Goal: Task Accomplishment & Management: Use online tool/utility

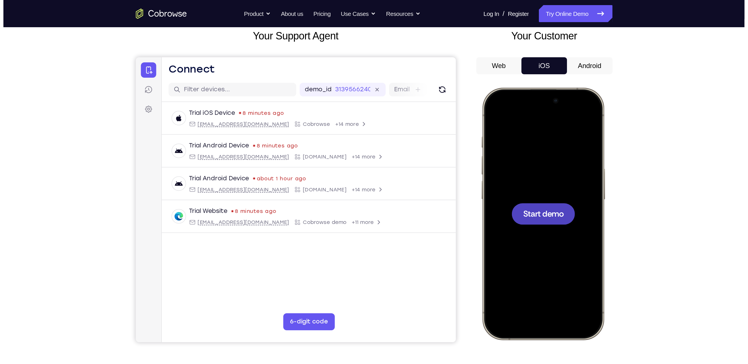
scroll to position [36, 0]
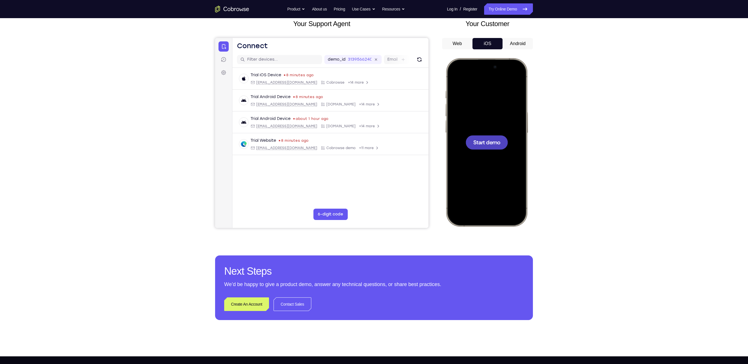
drag, startPoint x: 360, startPoint y: 1, endPoint x: 539, endPoint y: 120, distance: 214.7
click at [367, 120] on div "Your Support Agent Your Customer Web iOS Android Next Steps We’d be happy to gi…" at bounding box center [373, 169] width 363 height 374
click at [367, 43] on button "Android" at bounding box center [518, 43] width 30 height 11
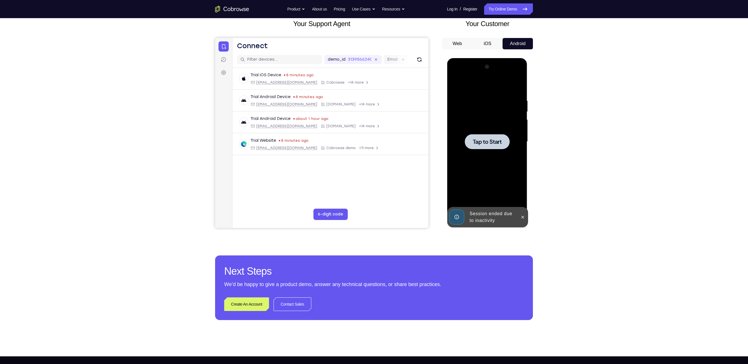
click at [367, 147] on div at bounding box center [487, 141] width 45 height 15
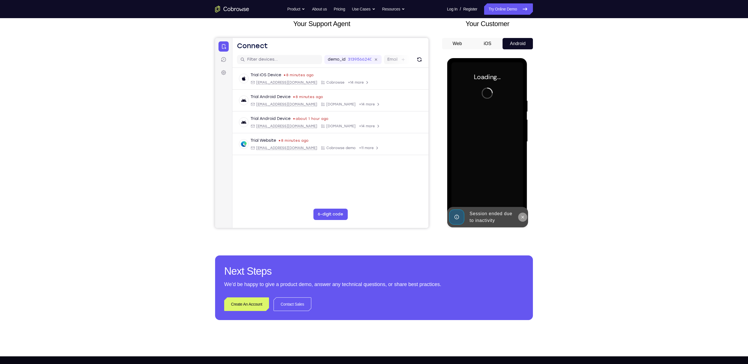
click at [367, 182] on icon at bounding box center [522, 217] width 3 height 3
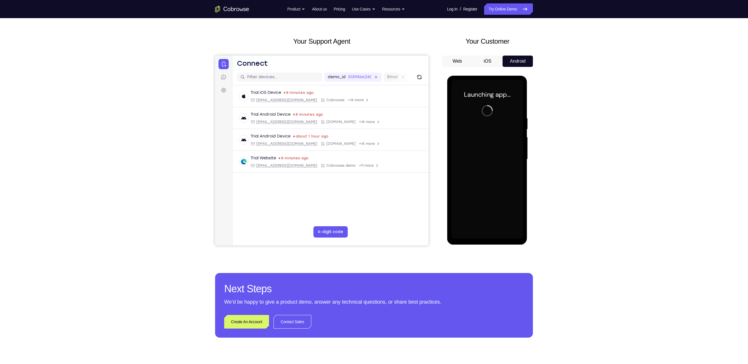
scroll to position [19, 0]
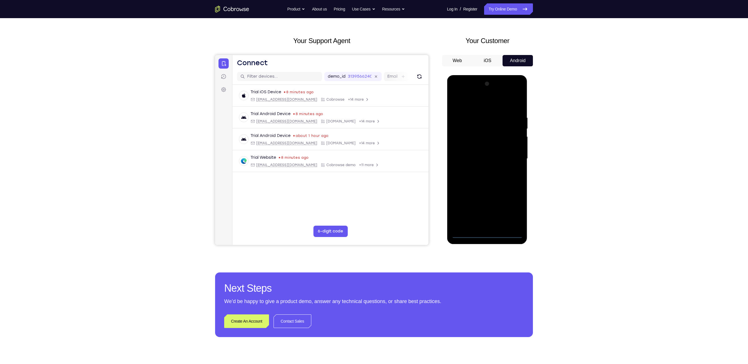
click at [367, 182] on div at bounding box center [487, 158] width 72 height 159
click at [367, 108] on div at bounding box center [487, 158] width 72 height 159
click at [367, 104] on div at bounding box center [487, 158] width 72 height 159
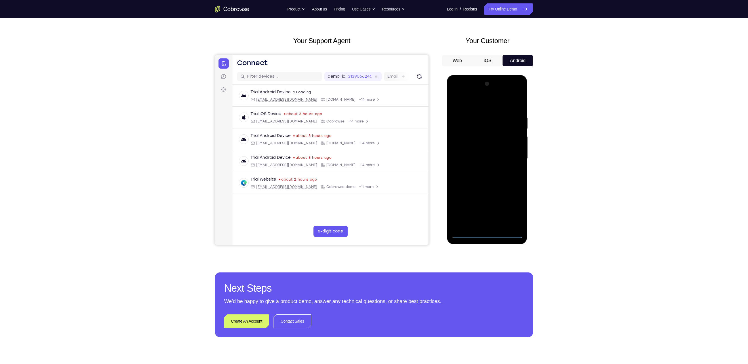
click at [367, 159] on div at bounding box center [487, 158] width 72 height 159
click at [367, 171] on div at bounding box center [487, 158] width 72 height 159
click at [367, 182] on div at bounding box center [487, 158] width 72 height 159
click at [367, 133] on div at bounding box center [487, 158] width 72 height 159
click at [367, 144] on div at bounding box center [487, 158] width 72 height 159
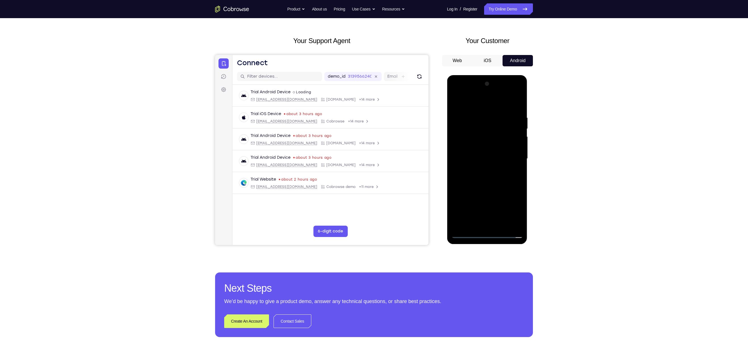
click at [367, 152] on div at bounding box center [487, 158] width 72 height 159
click at [367, 182] on div at bounding box center [487, 158] width 72 height 159
click at [367, 135] on div at bounding box center [487, 158] width 72 height 159
click at [367, 175] on div at bounding box center [487, 158] width 72 height 159
drag, startPoint x: 496, startPoint y: 131, endPoint x: 499, endPoint y: 224, distance: 92.5
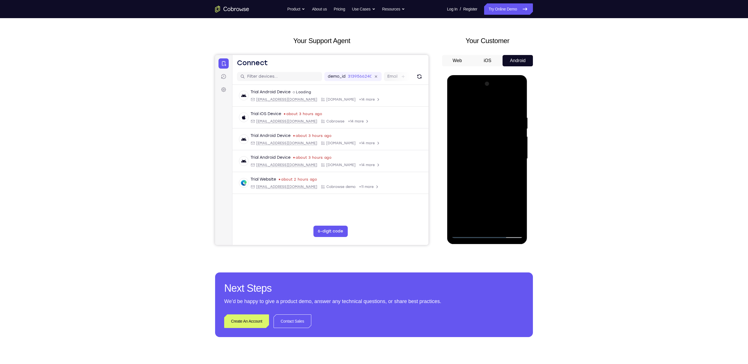
click at [367, 182] on div at bounding box center [487, 158] width 72 height 159
click at [367, 133] on div at bounding box center [487, 158] width 72 height 159
click at [367, 156] on div at bounding box center [487, 158] width 72 height 159
click at [367, 182] on div at bounding box center [487, 158] width 72 height 159
drag, startPoint x: 473, startPoint y: 227, endPoint x: 413, endPoint y: 116, distance: 127.0
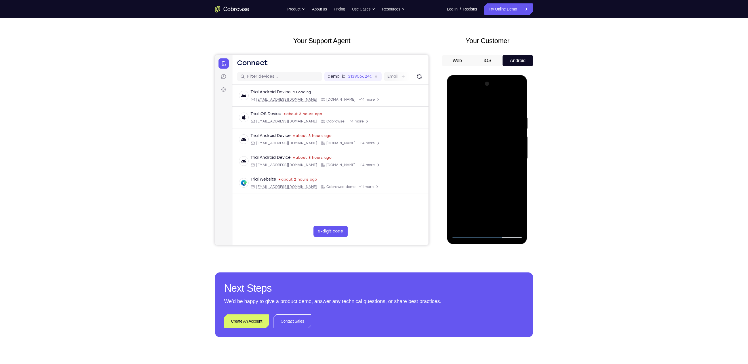
click at [367, 116] on html "Online web based iOS Simulators and Android Emulators. Run iPhone, iPad, Mobile…" at bounding box center [487, 160] width 81 height 170
click at [367, 134] on div at bounding box center [487, 158] width 72 height 159
click at [367, 91] on div at bounding box center [487, 158] width 72 height 159
click at [367, 96] on div at bounding box center [487, 158] width 72 height 159
click at [367, 142] on div at bounding box center [487, 158] width 72 height 159
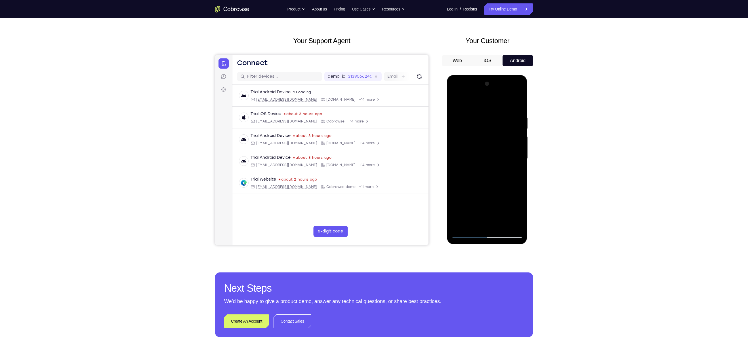
scroll to position [0, 0]
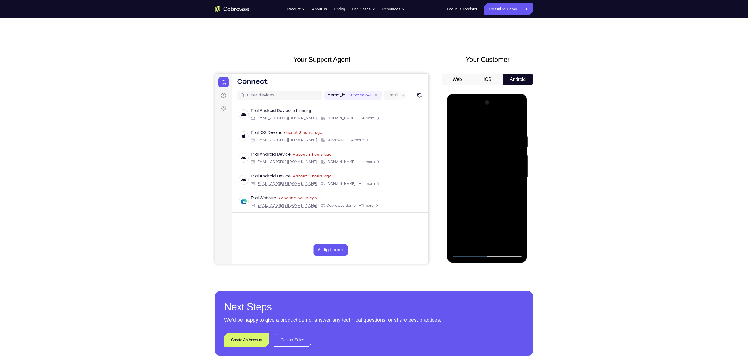
click at [367, 77] on button "iOS" at bounding box center [488, 79] width 30 height 11
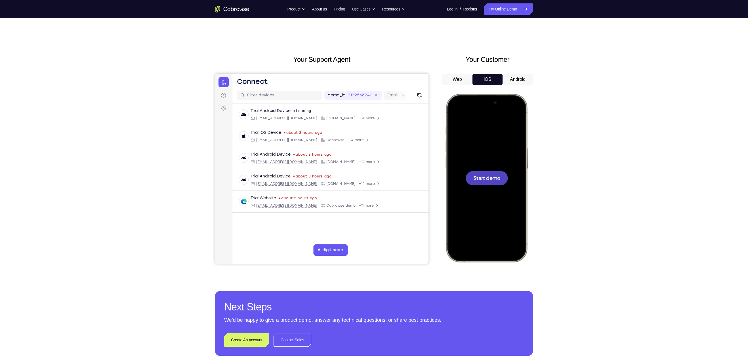
click at [367, 176] on span "Start demo" at bounding box center [486, 177] width 27 height 5
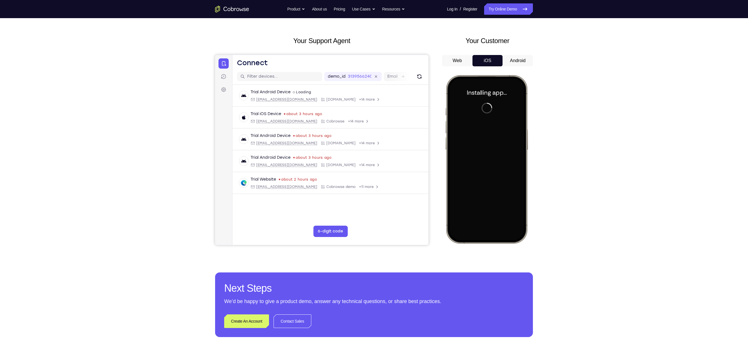
scroll to position [18, 0]
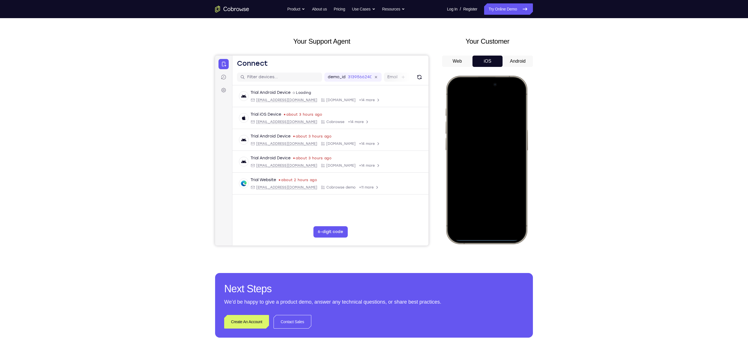
drag, startPoint x: 461, startPoint y: 79, endPoint x: 470, endPoint y: 207, distance: 127.7
click at [367, 182] on div at bounding box center [486, 160] width 75 height 162
drag, startPoint x: 483, startPoint y: 91, endPoint x: 480, endPoint y: 244, distance: 152.7
click at [367, 182] on div at bounding box center [486, 160] width 83 height 169
click at [367, 96] on div at bounding box center [486, 160] width 75 height 162
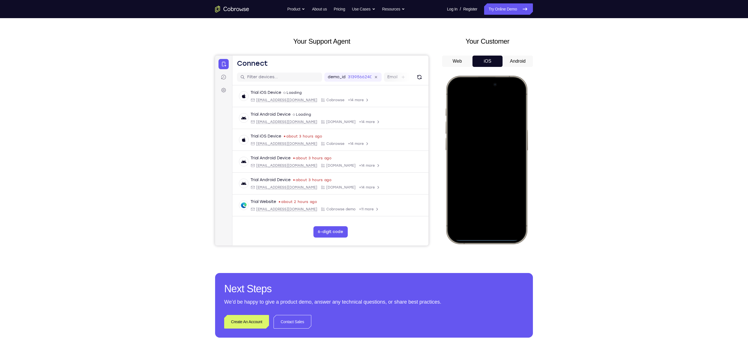
click at [367, 125] on div at bounding box center [486, 160] width 75 height 162
click at [367, 182] on div at bounding box center [486, 160] width 75 height 162
click at [367, 171] on div at bounding box center [486, 160] width 75 height 162
click at [367, 172] on div at bounding box center [486, 160] width 75 height 162
click at [367, 125] on div at bounding box center [486, 160] width 75 height 162
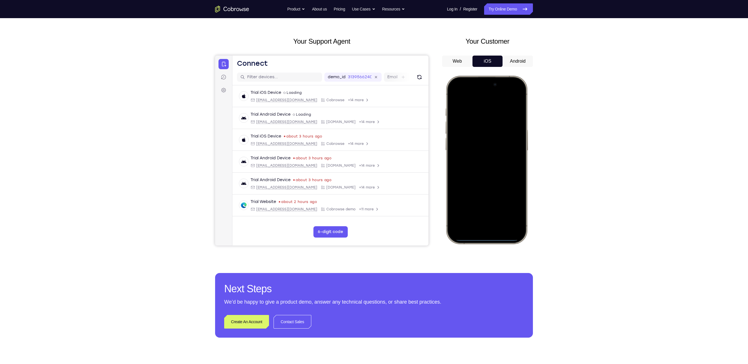
click at [367, 182] on div at bounding box center [486, 160] width 75 height 162
click at [367, 136] on div at bounding box center [486, 160] width 75 height 162
click at [367, 182] on div at bounding box center [486, 160] width 75 height 162
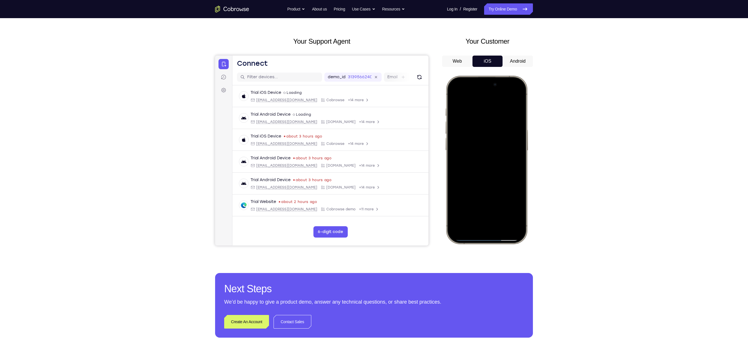
drag, startPoint x: 492, startPoint y: 119, endPoint x: 987, endPoint y: 304, distance: 528.6
click at [367, 182] on html "Online web based iOS Simulators and Android Emulators. Run iPhone, iPad, Mobile…" at bounding box center [487, 161] width 85 height 170
click at [367, 182] on div at bounding box center [486, 160] width 75 height 162
drag, startPoint x: 503, startPoint y: 120, endPoint x: 495, endPoint y: 263, distance: 143.2
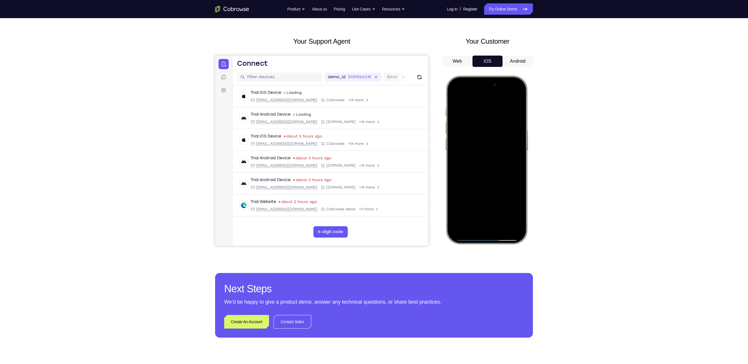
click at [367, 182] on html "Online web based iOS Simulators and Android Emulators. Run iPhone, iPad, Mobile…" at bounding box center [487, 161] width 85 height 170
click at [367, 182] on div at bounding box center [486, 160] width 75 height 162
click at [367, 139] on div at bounding box center [486, 160] width 75 height 162
click at [367, 141] on div at bounding box center [486, 160] width 75 height 162
click at [367, 182] on div at bounding box center [486, 160] width 75 height 162
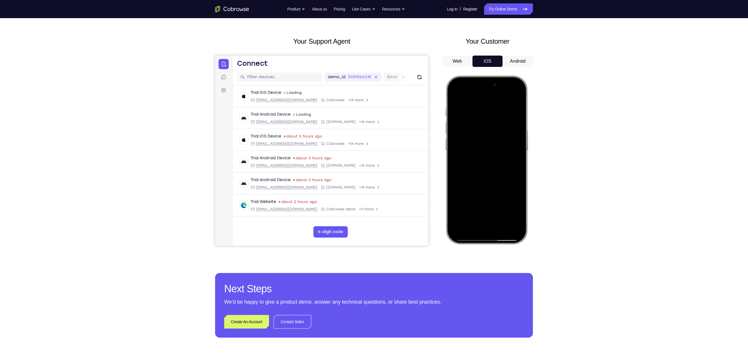
click at [367, 182] on div at bounding box center [486, 160] width 75 height 162
click at [367, 171] on div at bounding box center [486, 160] width 75 height 162
click at [367, 172] on div at bounding box center [486, 160] width 75 height 162
click at [367, 131] on div at bounding box center [486, 160] width 75 height 162
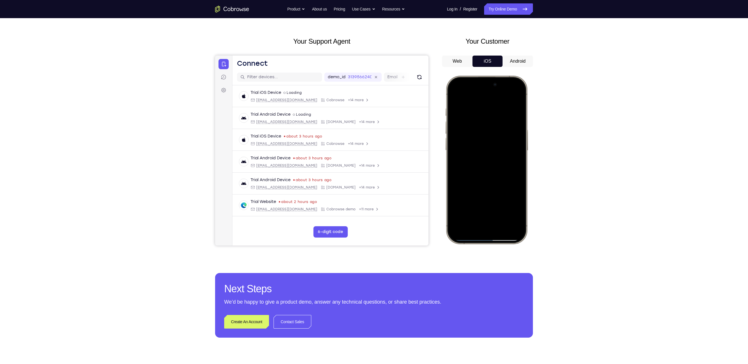
click at [367, 182] on div at bounding box center [486, 160] width 75 height 162
click at [367, 165] on div at bounding box center [486, 160] width 75 height 162
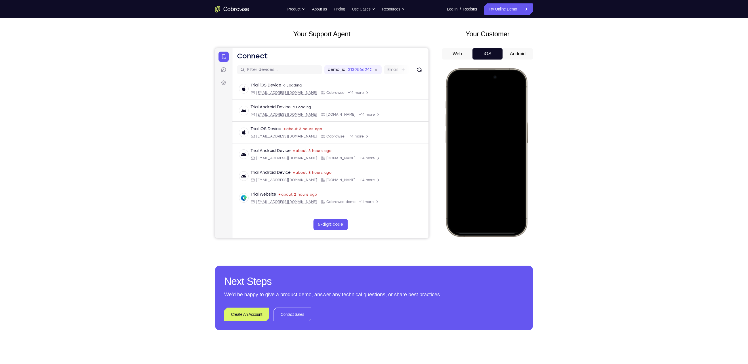
scroll to position [26, 0]
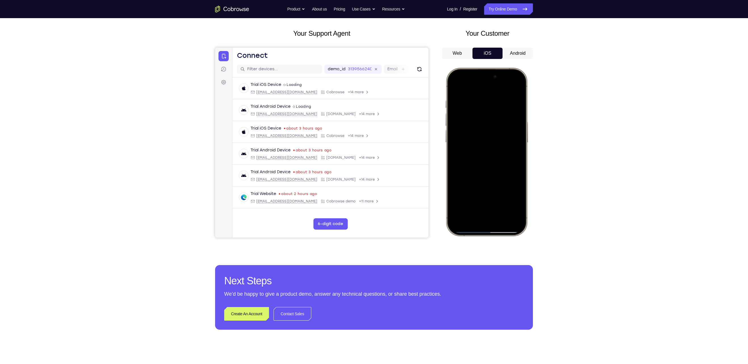
click at [367, 182] on div at bounding box center [486, 152] width 75 height 162
click at [367, 89] on div at bounding box center [486, 152] width 75 height 162
click at [367, 103] on div at bounding box center [486, 152] width 75 height 162
click at [367, 116] on div at bounding box center [486, 152] width 75 height 162
click at [367, 182] on div at bounding box center [486, 152] width 75 height 162
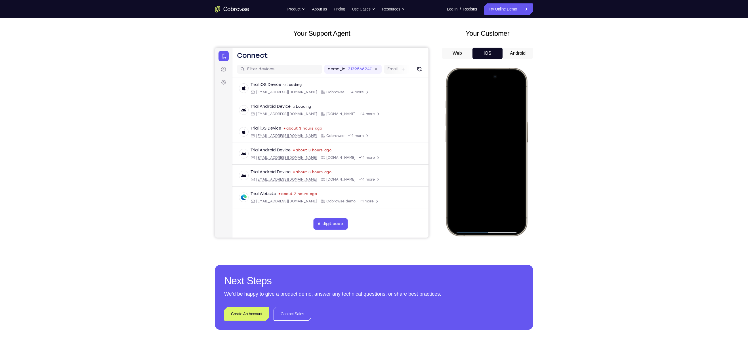
click at [367, 182] on div at bounding box center [486, 152] width 75 height 162
drag, startPoint x: 502, startPoint y: 122, endPoint x: 486, endPoint y: 232, distance: 110.9
click at [367, 182] on div at bounding box center [486, 152] width 75 height 162
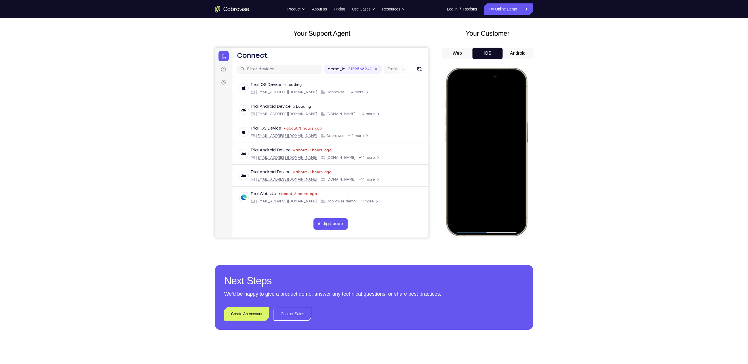
scroll to position [5, 0]
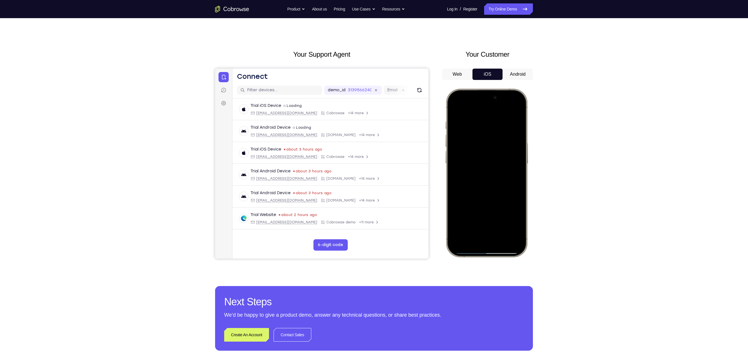
click at [367, 112] on div at bounding box center [486, 173] width 75 height 162
click at [40, 152] on button "Android" at bounding box center [37, 154] width 5 height 5
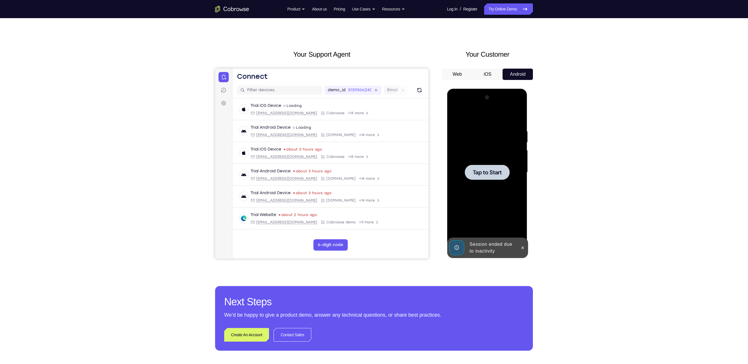
click at [367, 182] on div at bounding box center [487, 172] width 72 height 159
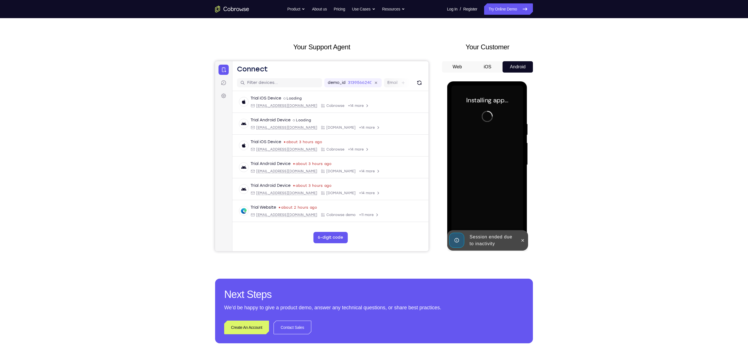
scroll to position [13, 0]
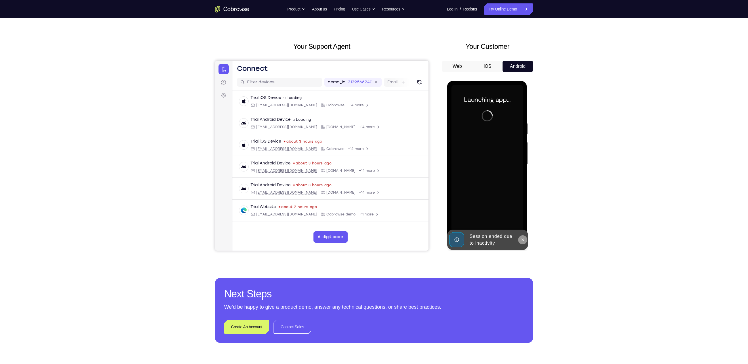
click at [367, 182] on button at bounding box center [522, 240] width 9 height 9
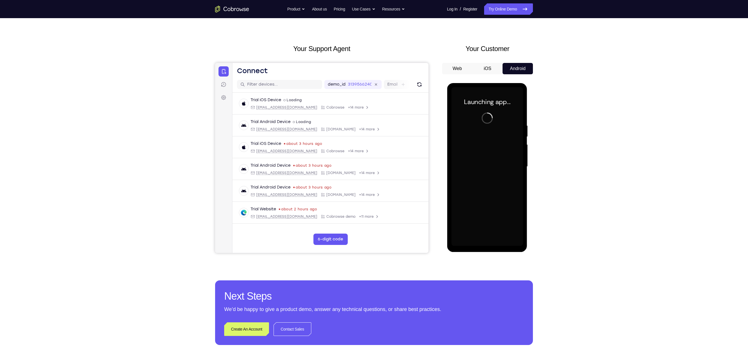
scroll to position [11, 0]
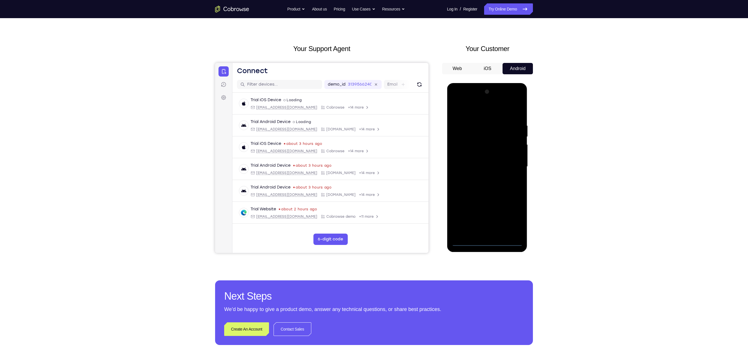
click at [367, 182] on div at bounding box center [487, 166] width 72 height 159
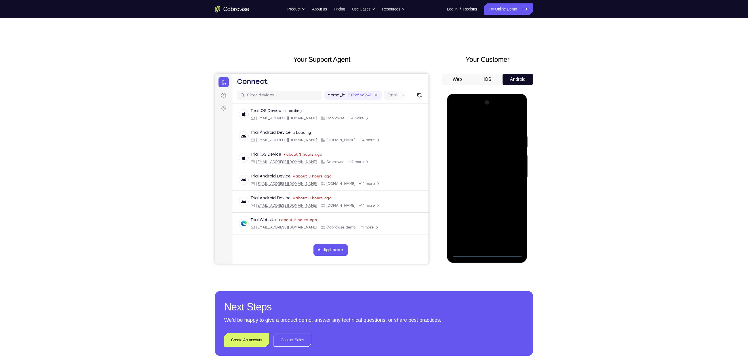
click at [367, 112] on div at bounding box center [487, 177] width 72 height 159
click at [367, 113] on div at bounding box center [487, 177] width 72 height 159
click at [367, 176] on div at bounding box center [487, 177] width 72 height 159
click at [367, 182] on div at bounding box center [487, 177] width 72 height 159
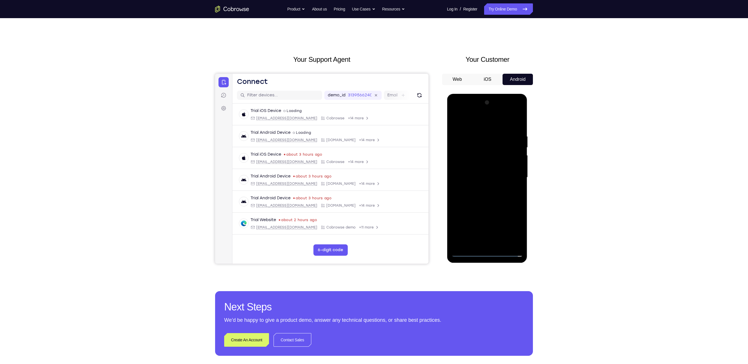
click at [367, 182] on div at bounding box center [487, 177] width 72 height 159
click at [367, 152] on div at bounding box center [487, 177] width 72 height 159
click at [367, 162] on div at bounding box center [487, 177] width 72 height 159
click at [367, 182] on div at bounding box center [487, 177] width 72 height 159
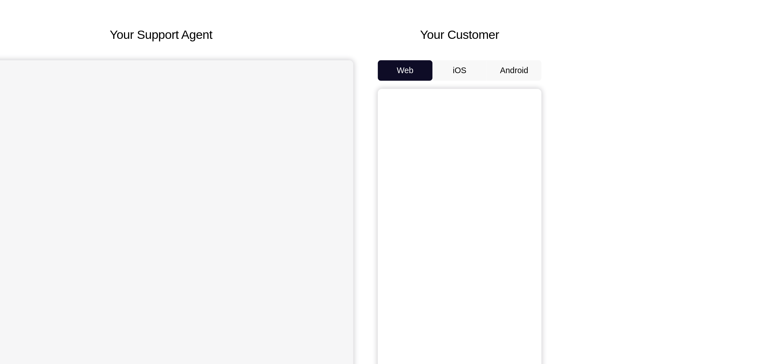
click at [526, 75] on button "Android" at bounding box center [525, 79] width 30 height 11
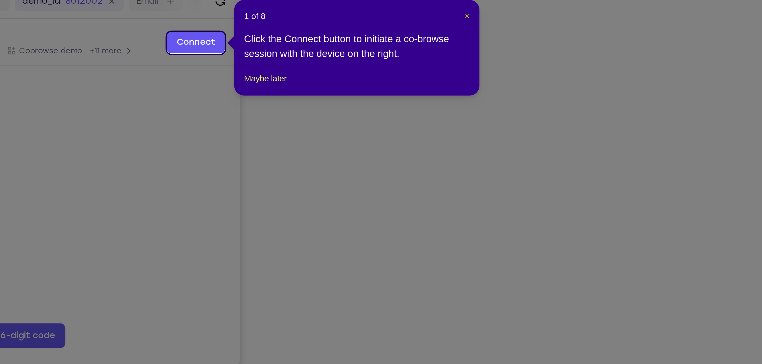
click at [541, 102] on span "×" at bounding box center [541, 102] width 2 height 5
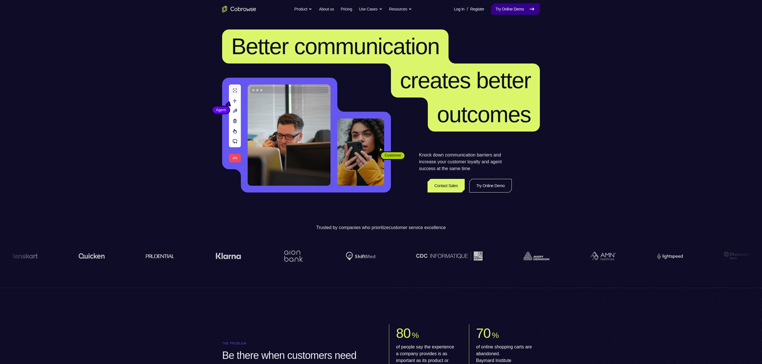
click at [497, 7] on link "Try Online Demo" at bounding box center [515, 8] width 49 height 11
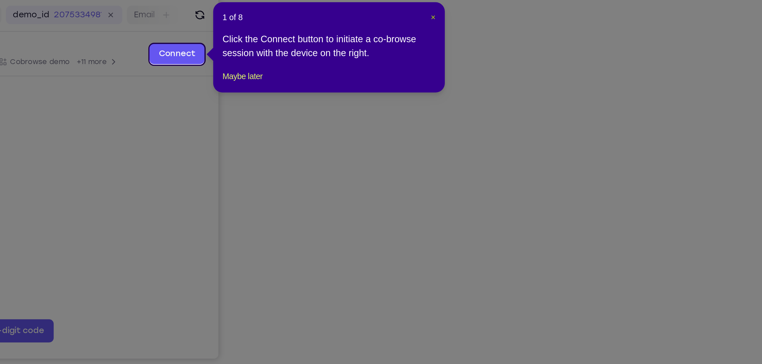
click at [540, 91] on span "×" at bounding box center [541, 90] width 2 height 5
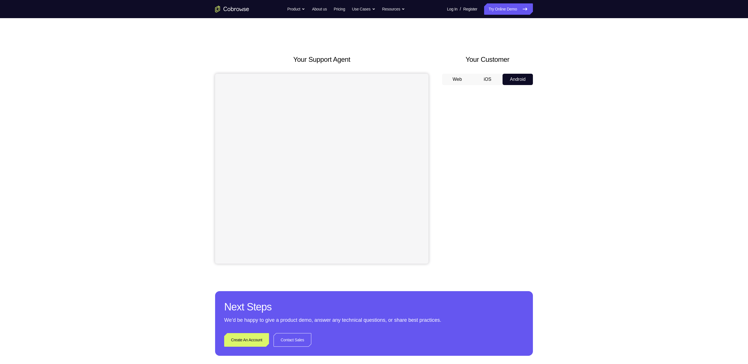
click at [492, 80] on button "iOS" at bounding box center [488, 79] width 30 height 11
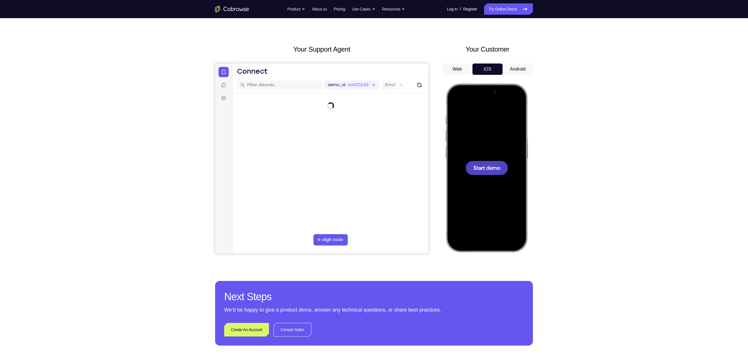
click at [493, 169] on span "Start demo" at bounding box center [486, 167] width 27 height 5
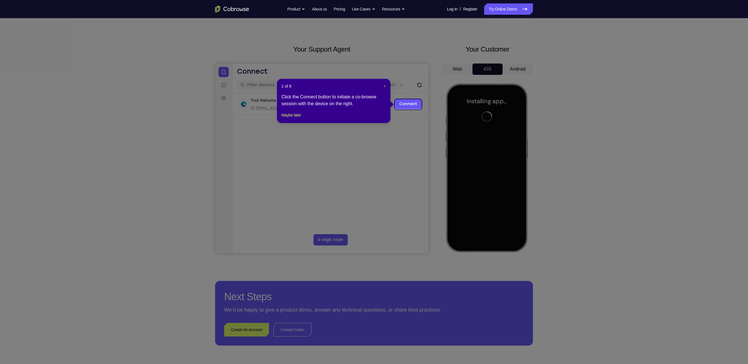
click at [384, 86] on span "×" at bounding box center [385, 86] width 2 height 5
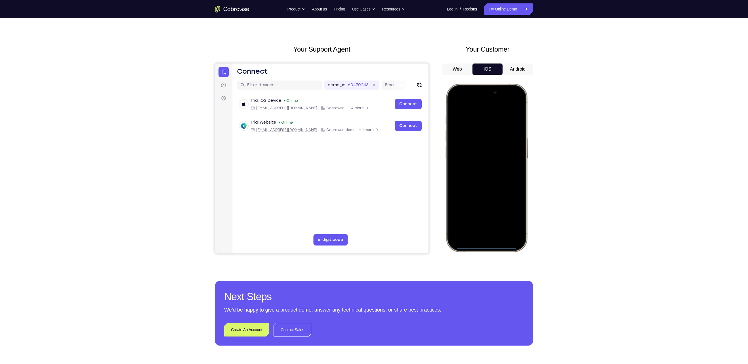
drag, startPoint x: 471, startPoint y: 91, endPoint x: 493, endPoint y: 235, distance: 146.3
click at [493, 235] on div at bounding box center [486, 168] width 75 height 162
drag, startPoint x: 478, startPoint y: 102, endPoint x: 516, endPoint y: 267, distance: 169.3
click at [516, 254] on html "Online web based iOS Simulators and Android Emulators. Run iPhone, iPad, Mobile…" at bounding box center [487, 169] width 85 height 170
click at [512, 104] on div at bounding box center [486, 168] width 75 height 162
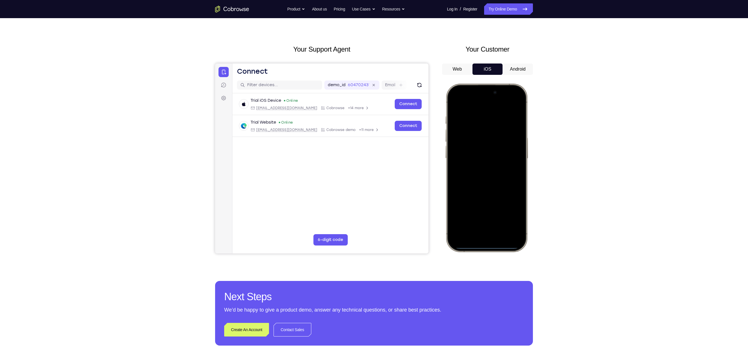
click at [476, 134] on div at bounding box center [486, 168] width 75 height 162
click at [492, 229] on div at bounding box center [486, 168] width 75 height 162
click at [479, 176] on div at bounding box center [486, 168] width 75 height 162
click at [488, 180] on div at bounding box center [486, 168] width 75 height 162
click at [493, 134] on div at bounding box center [486, 168] width 75 height 162
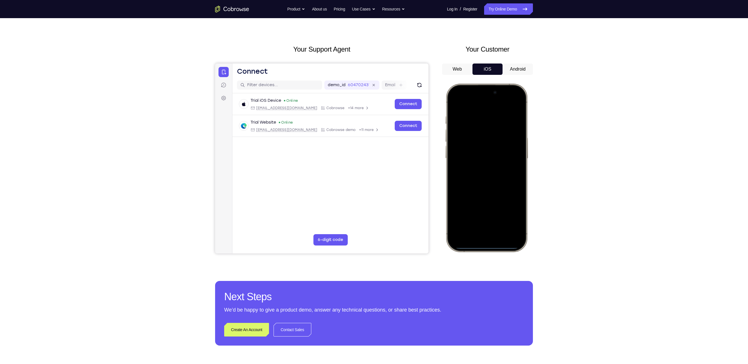
click at [486, 148] on div at bounding box center [486, 168] width 75 height 162
click at [576, 149] on div "Your Support Agent Your Customer Web iOS Android Next Steps We’d be happy to gi…" at bounding box center [374, 195] width 748 height 374
click at [473, 172] on div at bounding box center [486, 168] width 75 height 162
click at [489, 158] on div at bounding box center [486, 168] width 75 height 162
click at [493, 208] on div at bounding box center [486, 168] width 75 height 162
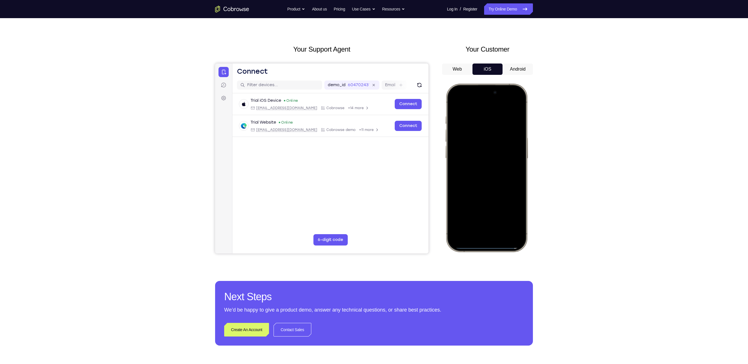
click at [486, 171] on div at bounding box center [486, 168] width 75 height 162
click at [454, 104] on div at bounding box center [486, 168] width 75 height 162
click at [480, 147] on div at bounding box center [486, 168] width 75 height 162
drag, startPoint x: 493, startPoint y: 196, endPoint x: 501, endPoint y: 145, distance: 51.5
click at [501, 145] on div at bounding box center [486, 168] width 75 height 162
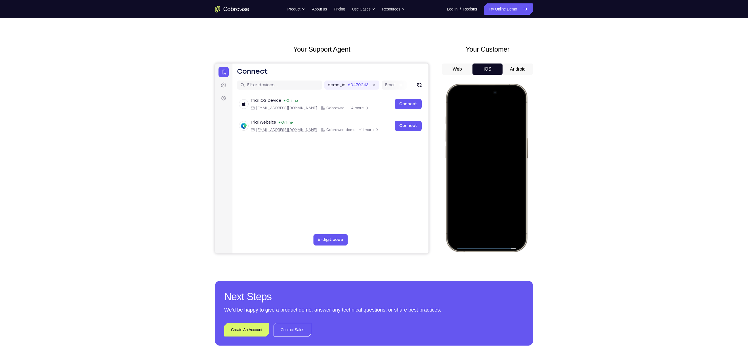
click at [487, 184] on div at bounding box center [486, 168] width 75 height 162
click at [489, 210] on div at bounding box center [486, 168] width 75 height 162
click at [497, 152] on div at bounding box center [486, 168] width 75 height 162
click at [486, 173] on div at bounding box center [486, 168] width 75 height 162
